Goal: Navigation & Orientation: Find specific page/section

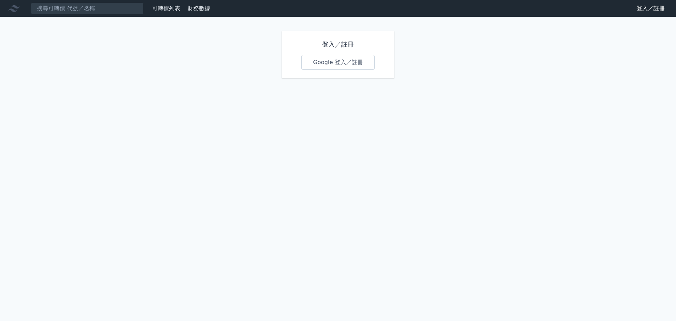
click at [347, 62] on link "Google 登入／註冊" at bounding box center [338, 62] width 73 height 15
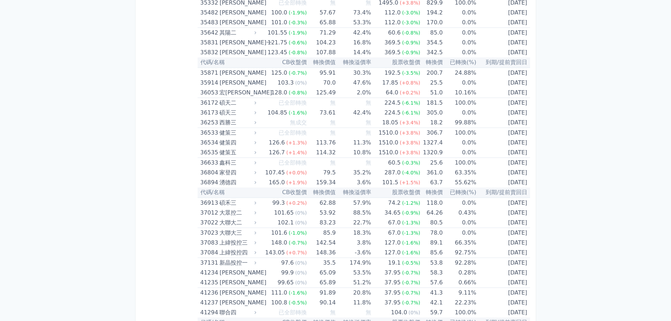
scroll to position [1699, 0]
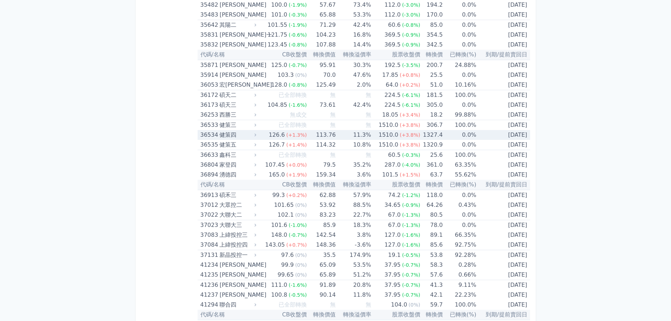
click at [257, 135] on icon at bounding box center [255, 134] width 5 height 5
click at [0, 0] on div at bounding box center [0, 0] width 0 height 0
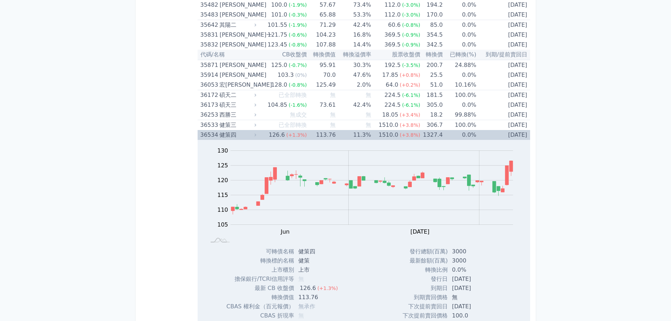
click at [256, 135] on icon at bounding box center [255, 135] width 2 height 3
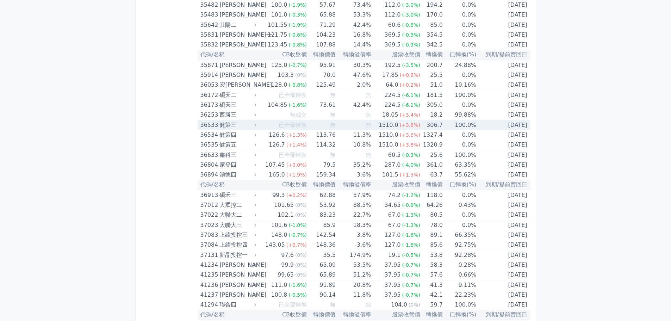
click at [255, 125] on icon at bounding box center [255, 125] width 5 height 5
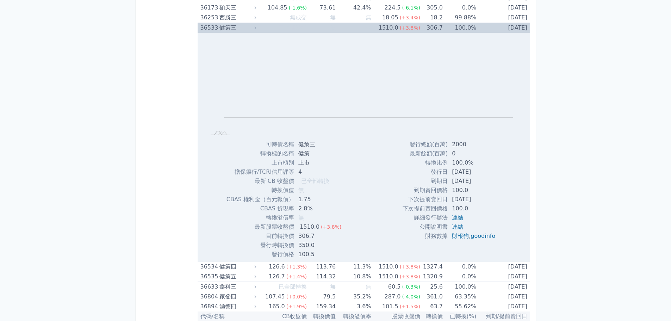
scroll to position [1770, 0]
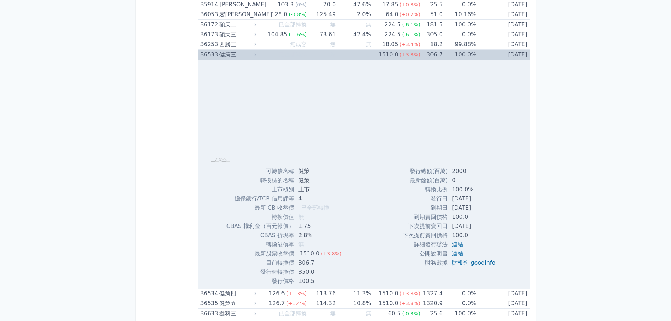
click at [257, 54] on icon at bounding box center [255, 54] width 5 height 5
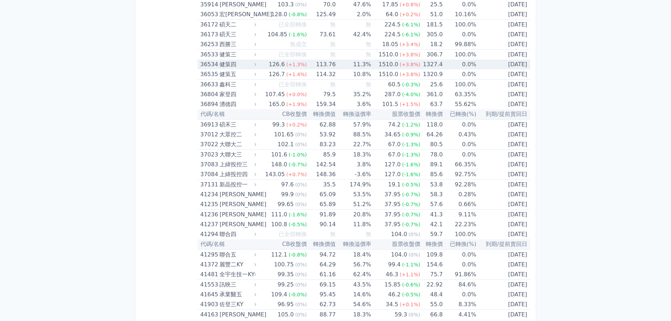
click at [252, 65] on div "健策四" at bounding box center [236, 65] width 35 height 10
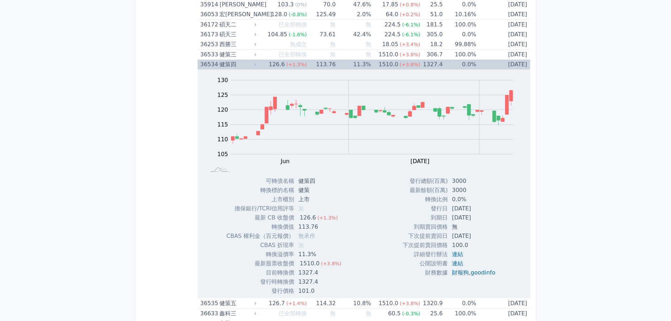
click at [251, 65] on div "健策四" at bounding box center [236, 65] width 35 height 10
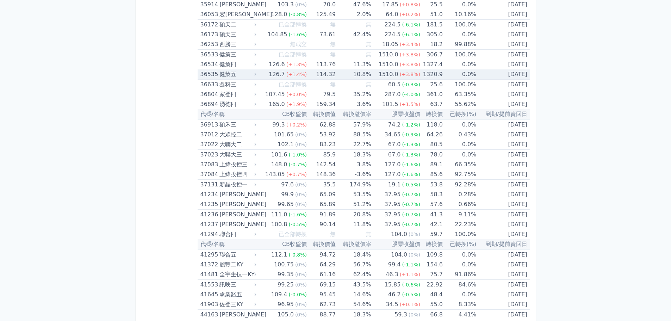
click at [248, 72] on div "健策五" at bounding box center [236, 74] width 35 height 10
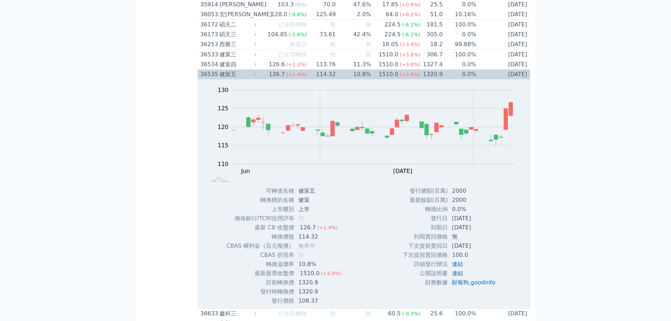
click at [248, 72] on div "健策五" at bounding box center [236, 74] width 35 height 10
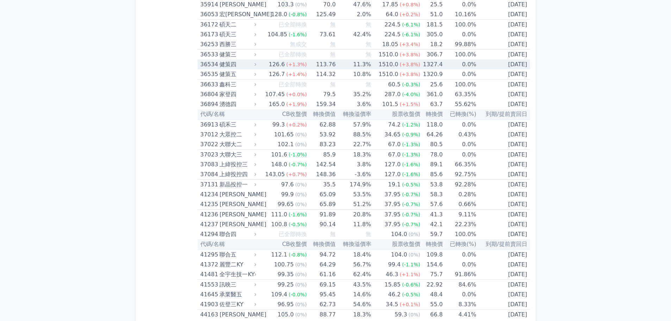
click at [245, 65] on div "健策四" at bounding box center [236, 65] width 35 height 10
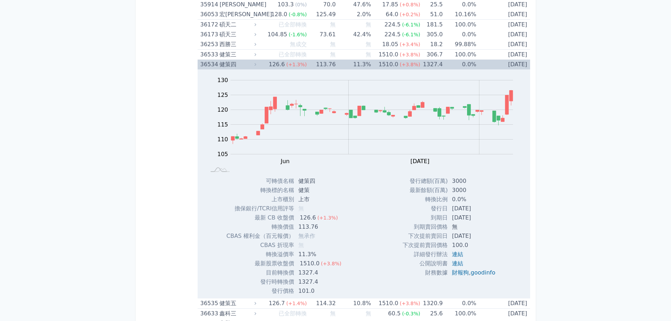
click at [245, 65] on div "健策四" at bounding box center [236, 65] width 35 height 10
